Goal: Book appointment/travel/reservation

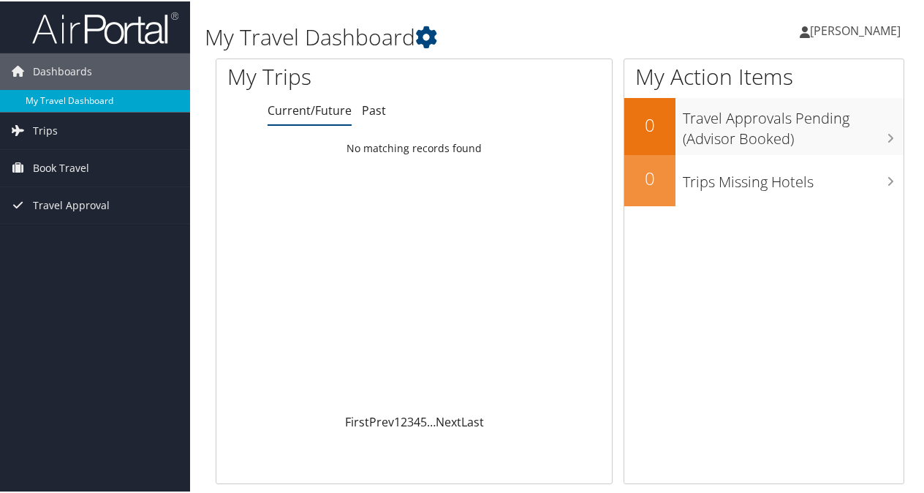
click at [56, 98] on link "My Travel Dashboard" at bounding box center [95, 99] width 190 height 22
click at [36, 127] on span "Trips" at bounding box center [45, 129] width 25 height 37
click at [52, 213] on li "Trips Current/Future Trips Past Trips Trips Missing Hotels" at bounding box center [95, 162] width 190 height 103
click at [57, 227] on span "Book Travel" at bounding box center [61, 232] width 56 height 37
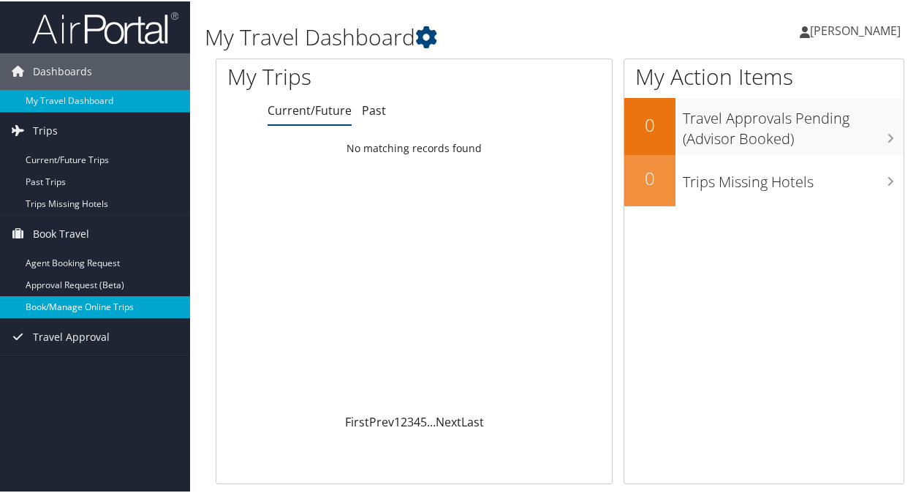
click at [48, 308] on link "Book/Manage Online Trips" at bounding box center [95, 306] width 190 height 22
